Goal: Task Accomplishment & Management: Manage account settings

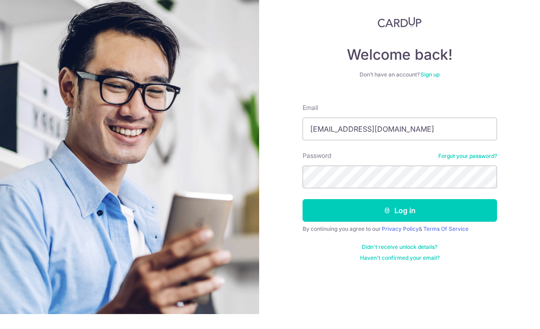
type input "Markkenandmax@gmail.com"
click at [472, 91] on div "Welcome back! Don’t have an account? Sign up Email Markkenandmax@gmail.com Pass…" at bounding box center [399, 154] width 194 height 244
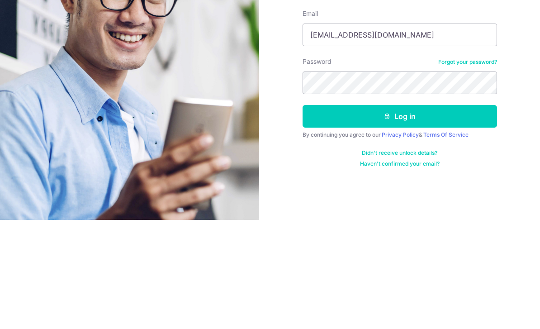
click at [433, 214] on button "Log in" at bounding box center [399, 225] width 194 height 23
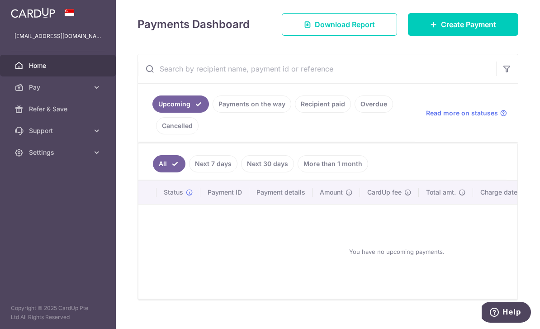
click at [212, 113] on link "Payments on the way" at bounding box center [251, 103] width 79 height 17
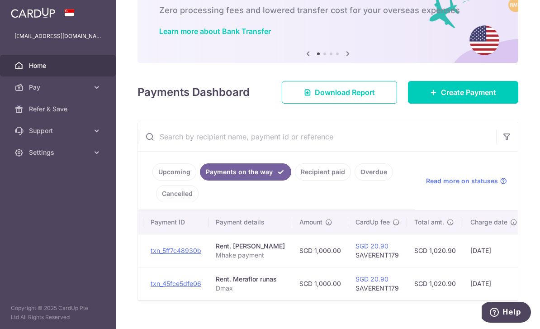
scroll to position [0, 86]
click at [295, 180] on link "Recipient paid" at bounding box center [323, 171] width 56 height 17
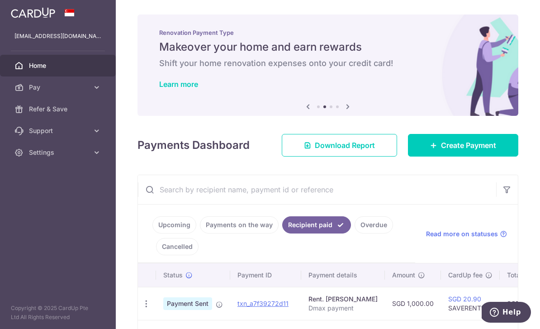
scroll to position [0, 0]
click at [0, 0] on header at bounding box center [0, 0] width 0 height 0
click at [0, 0] on icon "button" at bounding box center [0, 0] width 0 height 0
click at [61, 156] on span "Settings" at bounding box center [59, 152] width 60 height 9
click at [56, 197] on span "Logout" at bounding box center [59, 195] width 60 height 9
